Goal: Task Accomplishment & Management: Use online tool/utility

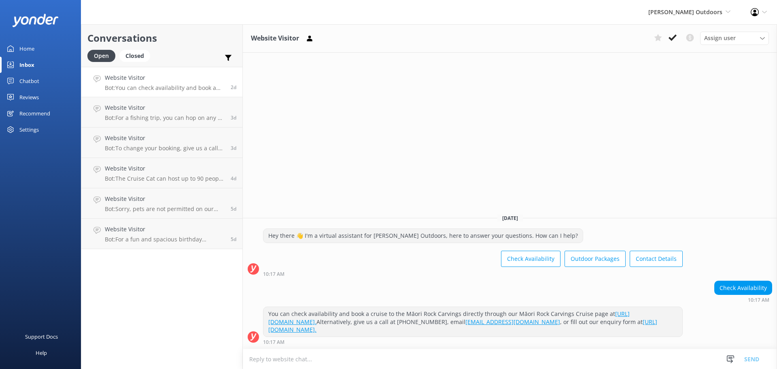
drag, startPoint x: 0, startPoint y: 0, endPoint x: 26, endPoint y: 47, distance: 53.5
click at [26, 47] on div "Home" at bounding box center [26, 48] width 15 height 16
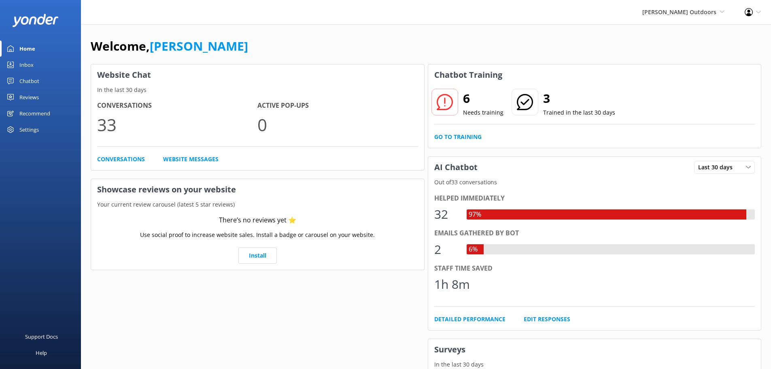
click at [23, 62] on div "Inbox" at bounding box center [26, 65] width 14 height 16
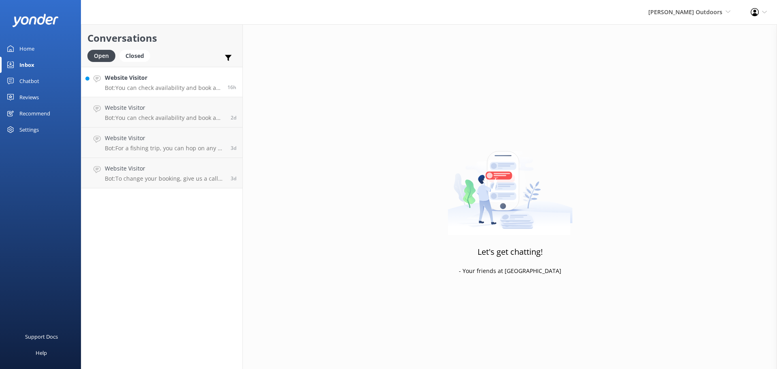
click at [166, 81] on h4 "Website Visitor" at bounding box center [163, 77] width 117 height 9
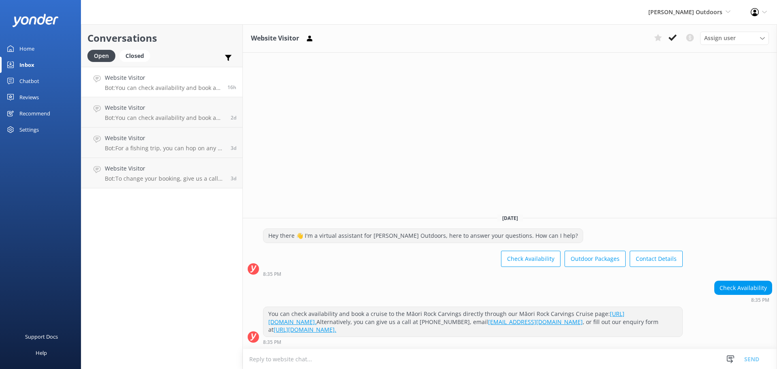
click at [33, 80] on div "Chatbot" at bounding box center [29, 81] width 20 height 16
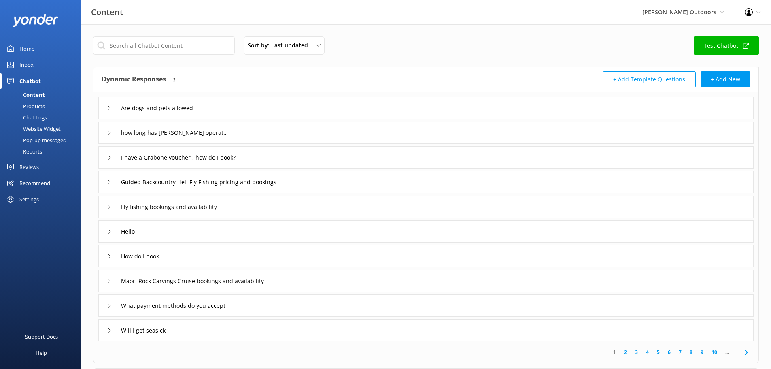
click at [38, 103] on div "Products" at bounding box center [25, 105] width 40 height 11
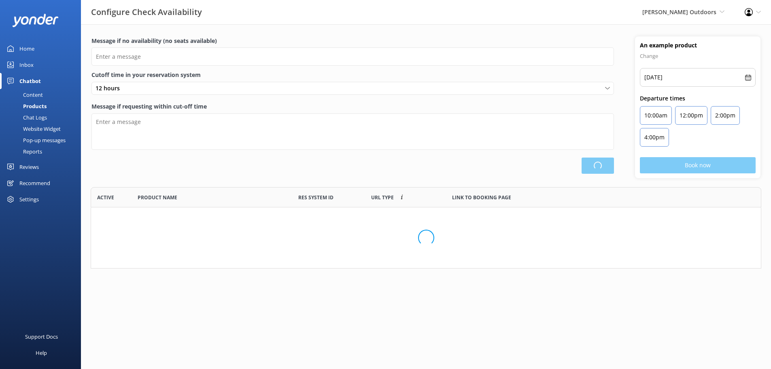
scroll to position [75, 665]
type input "There are no seats available, please check an alternative day"
type textarea "Our online booking system closes {hours} prior to departure. Please contact us …"
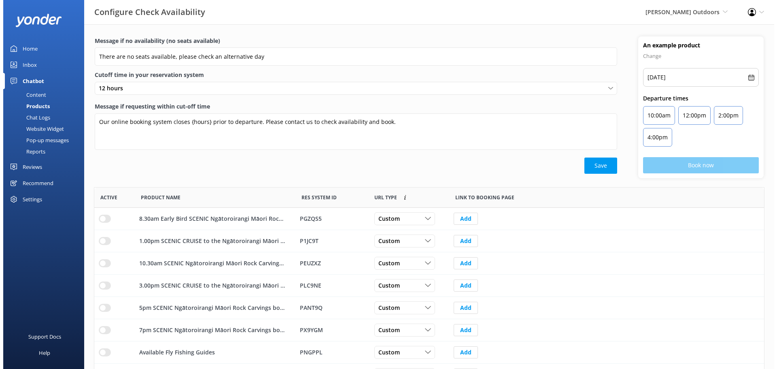
scroll to position [237, 664]
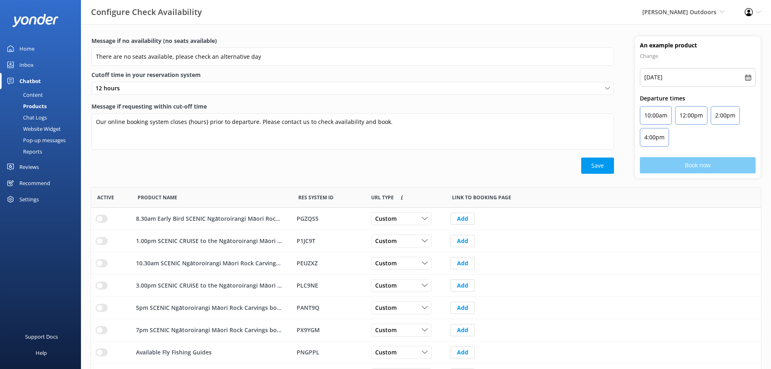
click at [36, 116] on div "Chat Logs" at bounding box center [26, 117] width 42 height 11
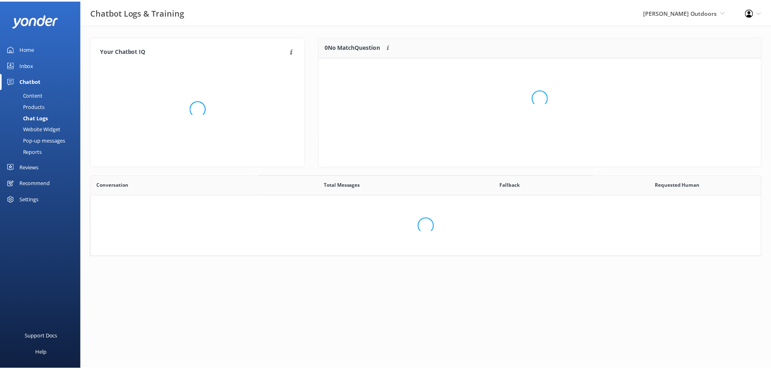
scroll to position [278, 664]
